Goal: Information Seeking & Learning: Learn about a topic

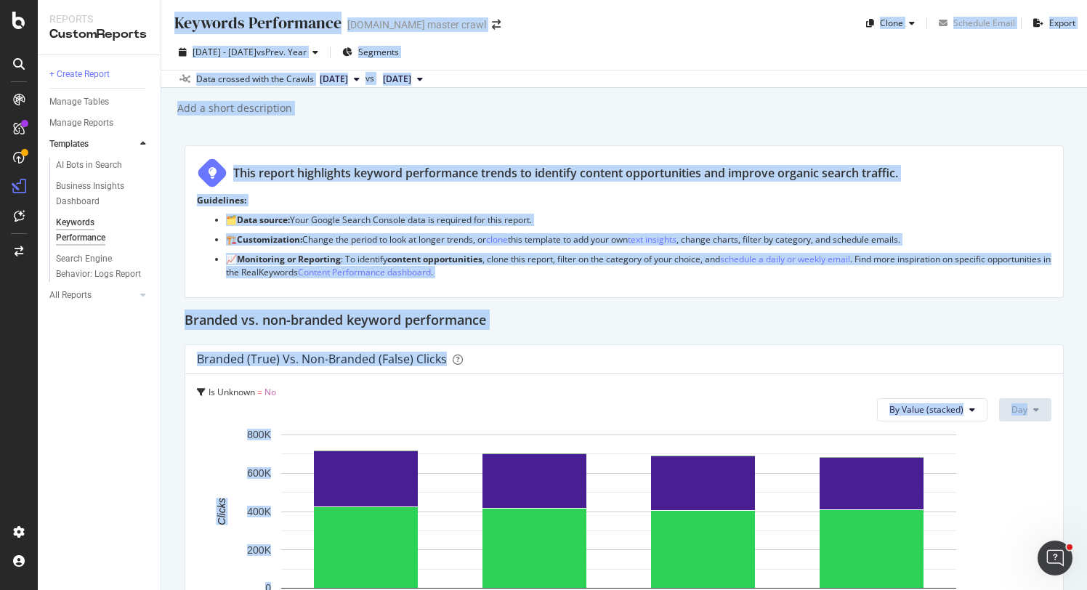
scroll to position [9, 0]
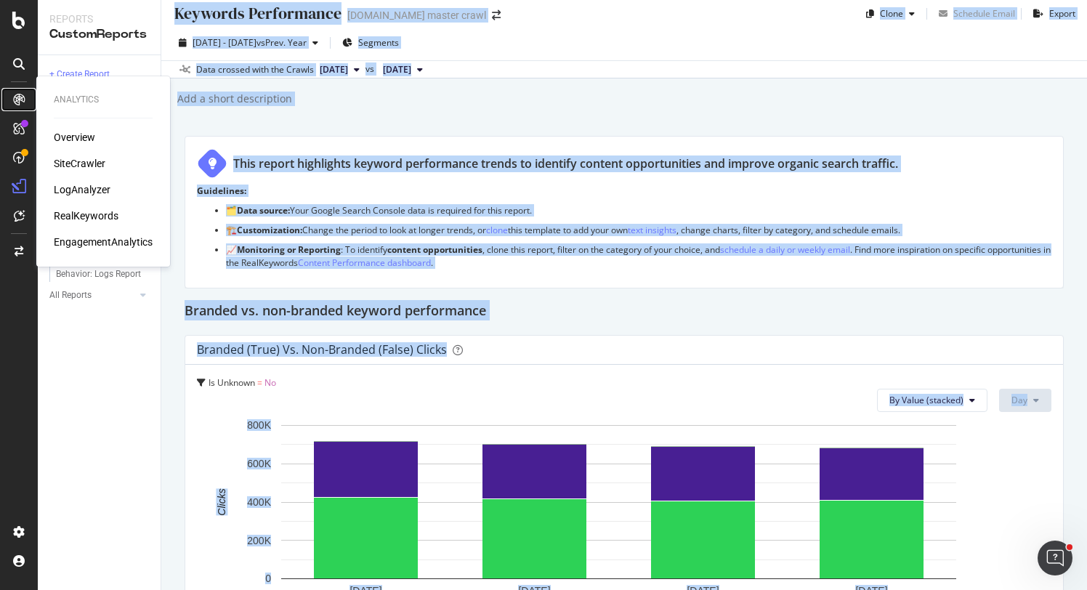
click at [19, 89] on div at bounding box center [18, 99] width 23 height 23
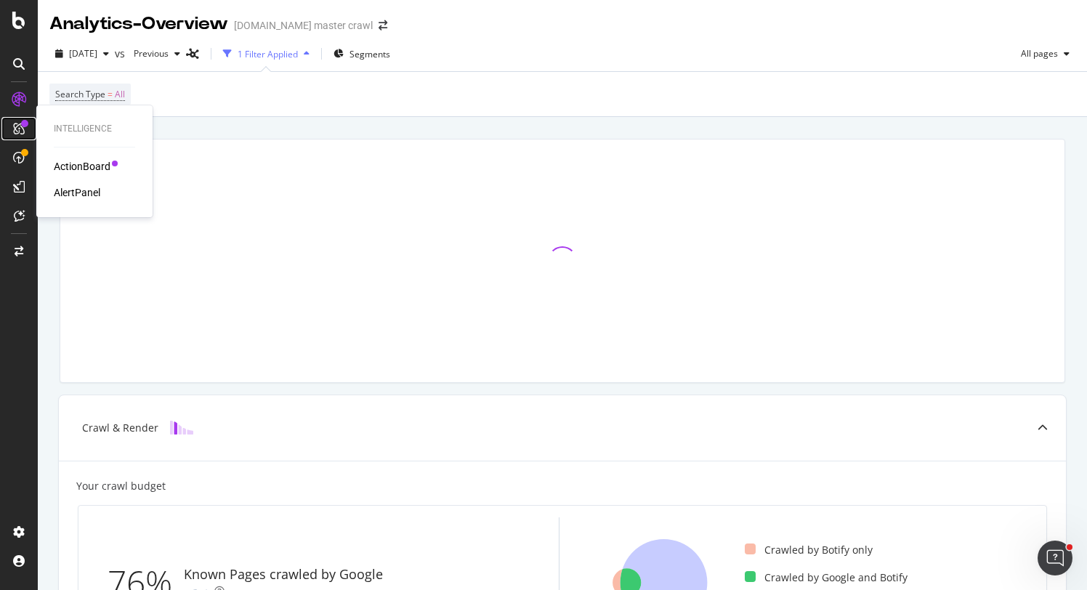
click at [23, 135] on div at bounding box center [18, 128] width 23 height 23
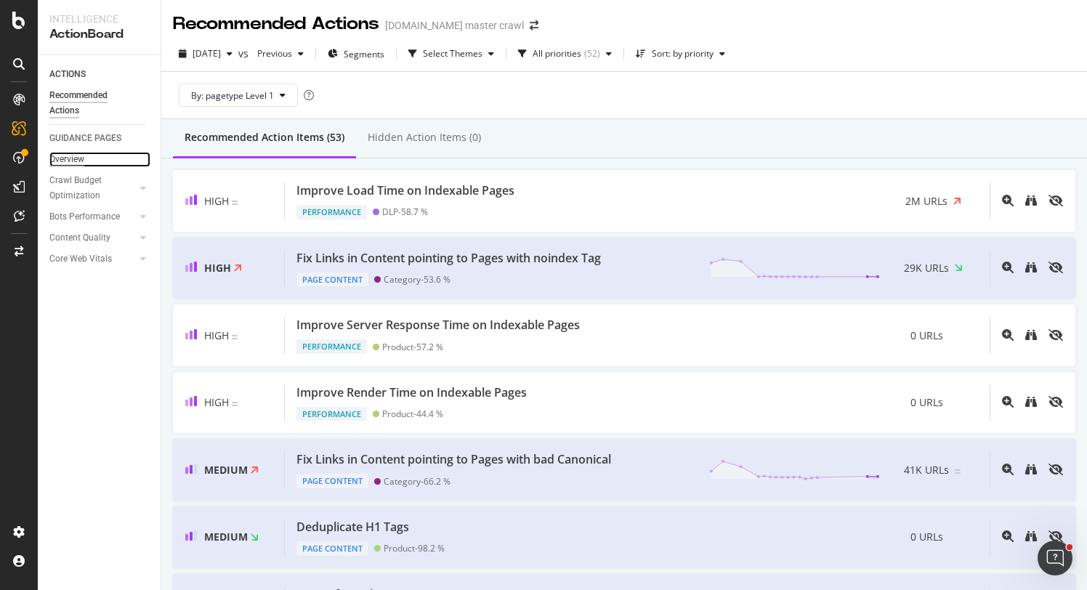
click at [68, 158] on div "Overview" at bounding box center [66, 159] width 35 height 15
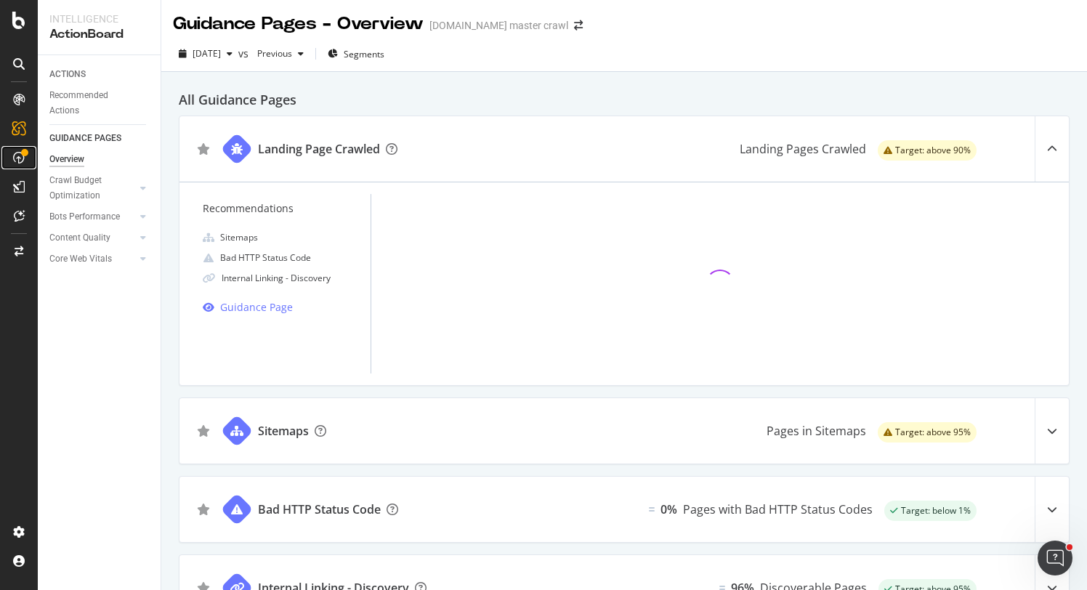
click at [16, 155] on icon at bounding box center [19, 158] width 12 height 12
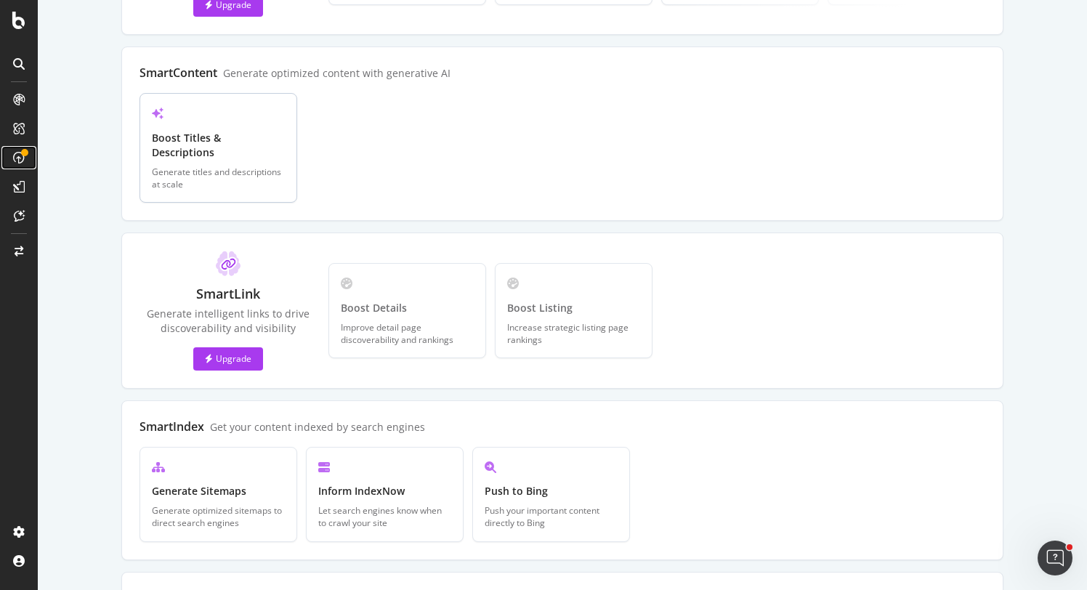
scroll to position [231, 0]
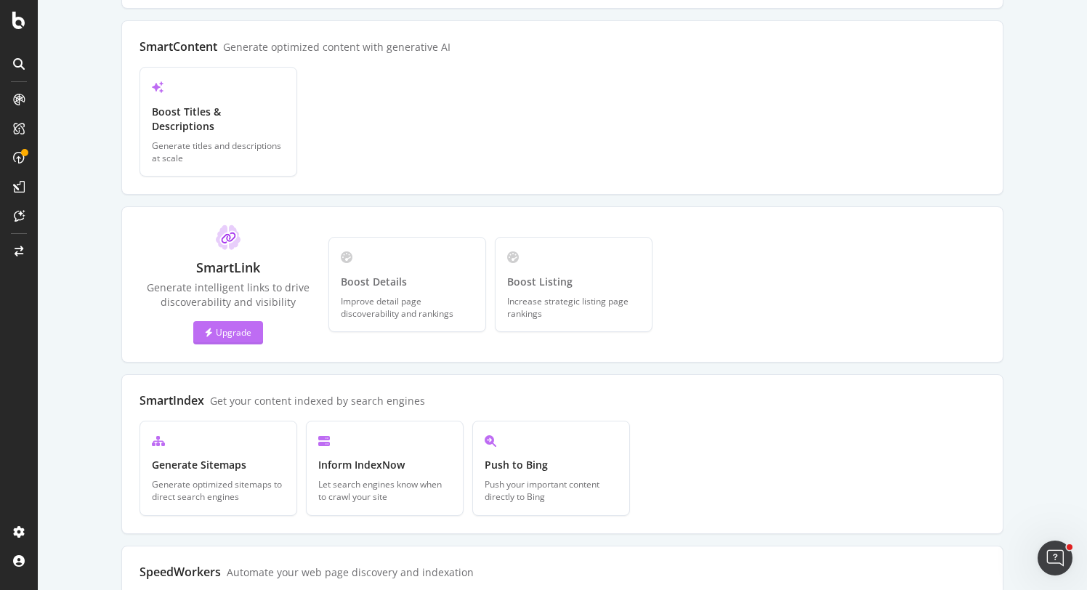
click at [229, 326] on div "Upgrade" at bounding box center [228, 332] width 47 height 12
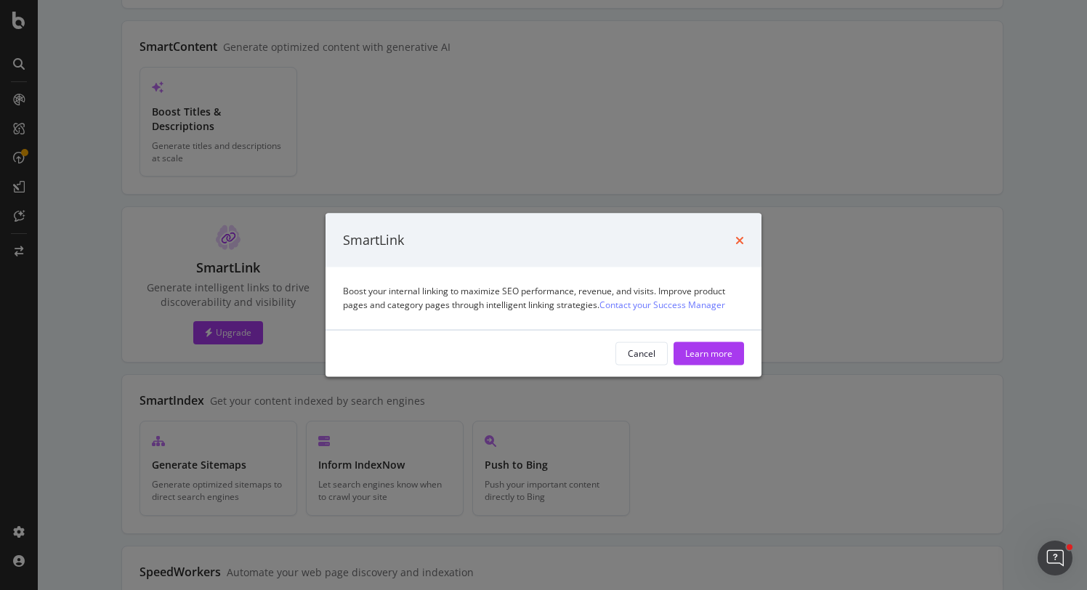
click at [736, 242] on icon "times" at bounding box center [739, 240] width 9 height 12
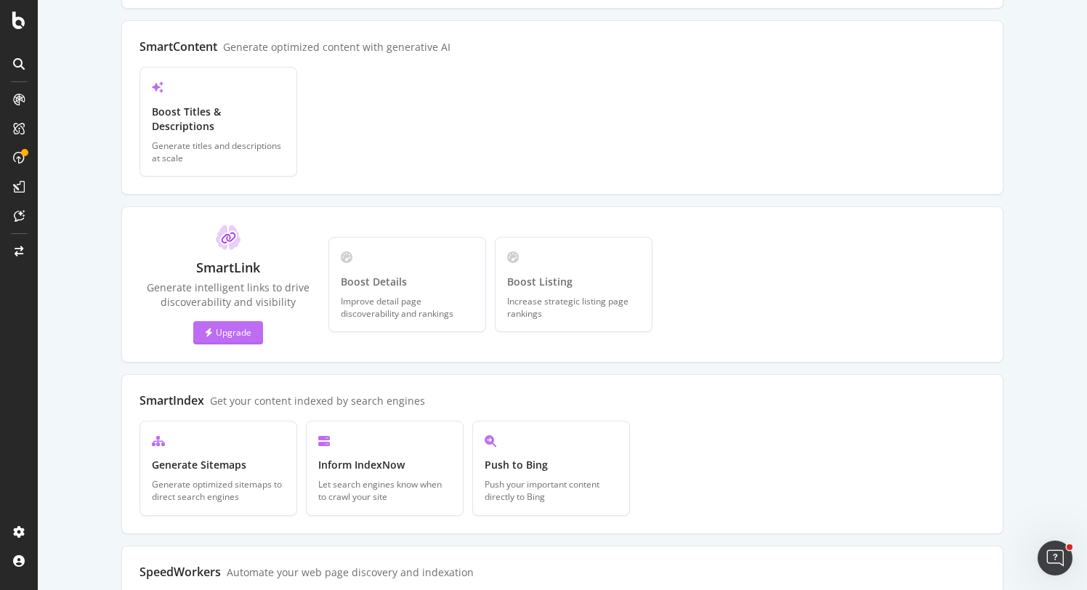
click at [250, 321] on button "Upgrade" at bounding box center [228, 332] width 70 height 23
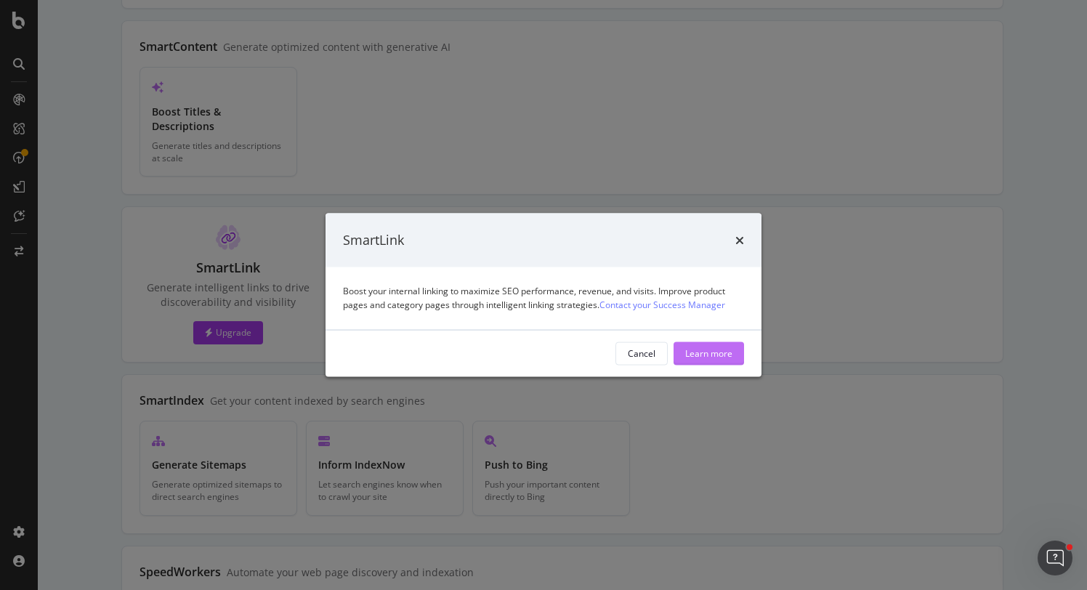
click at [693, 345] on div "Learn more" at bounding box center [708, 353] width 47 height 22
